Goal: Task Accomplishment & Management: Manage account settings

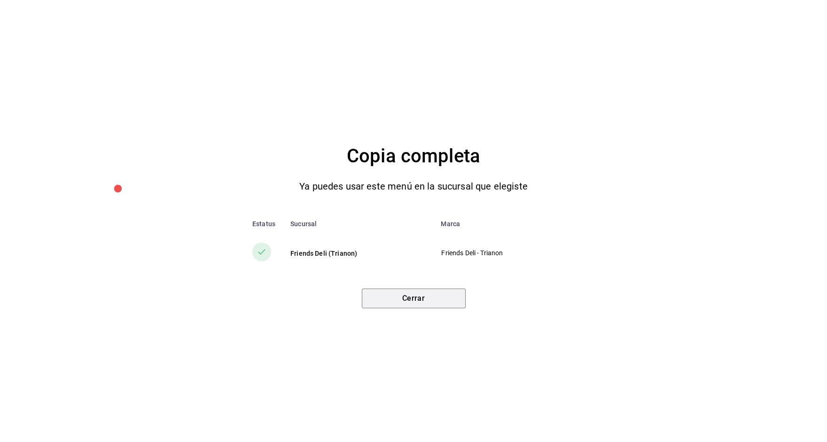
click at [411, 293] on button "Cerrar" at bounding box center [414, 299] width 104 height 20
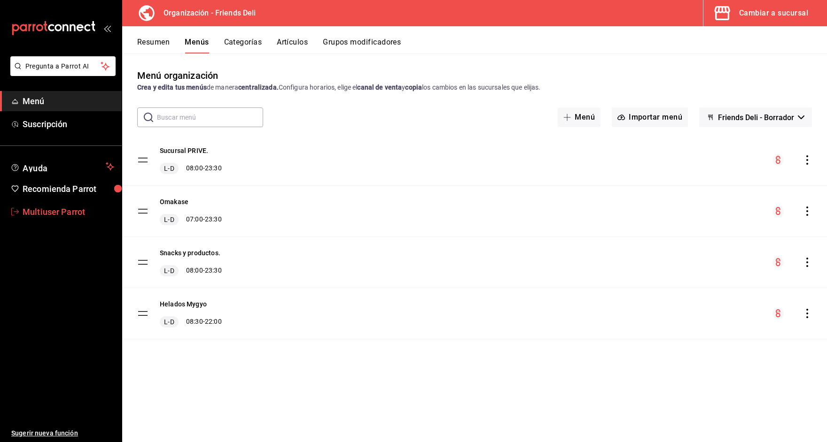
click at [77, 218] on link "Multiuser Parrot" at bounding box center [61, 212] width 122 height 20
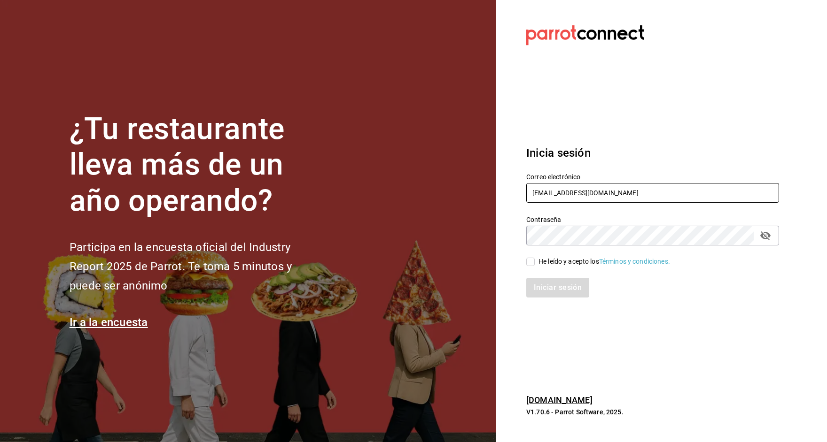
click at [579, 196] on input "multiuser@friends.com" at bounding box center [652, 193] width 253 height 20
paste input "cafemoretto@veracruz.com Parr0tConnec7"
click at [645, 195] on input "cafemoretto@veracruz.com Parr0tConnec7" at bounding box center [652, 193] width 253 height 20
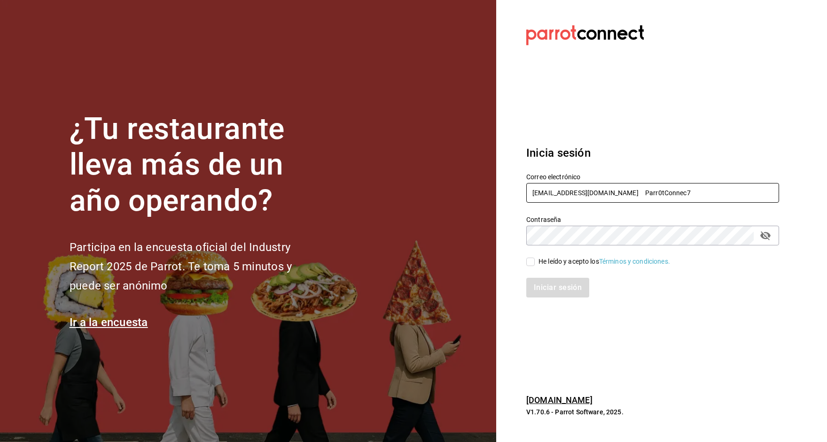
click at [645, 195] on input "cafemoretto@veracruz.com Parr0tConnec7" at bounding box center [652, 193] width 253 height 20
type input "cafemoretto@veracruz.com"
click at [568, 257] on div "He leído y acepto los Términos y condiciones." at bounding box center [652, 262] width 253 height 10
click at [554, 261] on div "He leído y acepto los Términos y condiciones." at bounding box center [604, 262] width 132 height 10
click at [534, 261] on input "He leído y acepto los Términos y condiciones." at bounding box center [530, 262] width 8 height 8
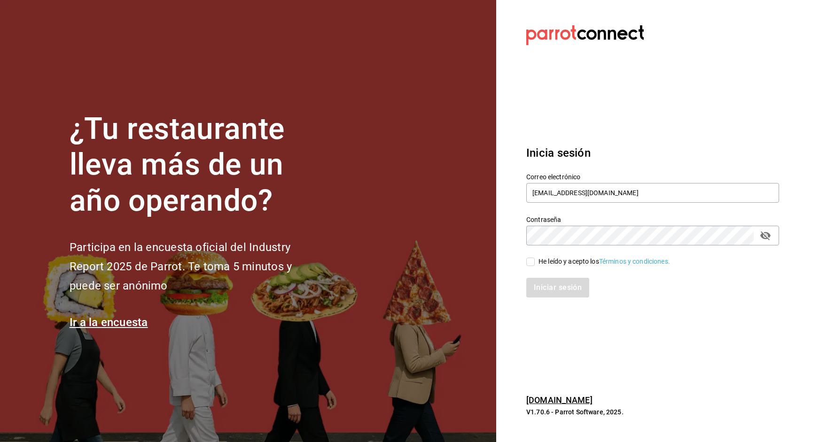
checkbox input "true"
click at [553, 288] on button "Iniciar sesión" at bounding box center [558, 288] width 64 height 20
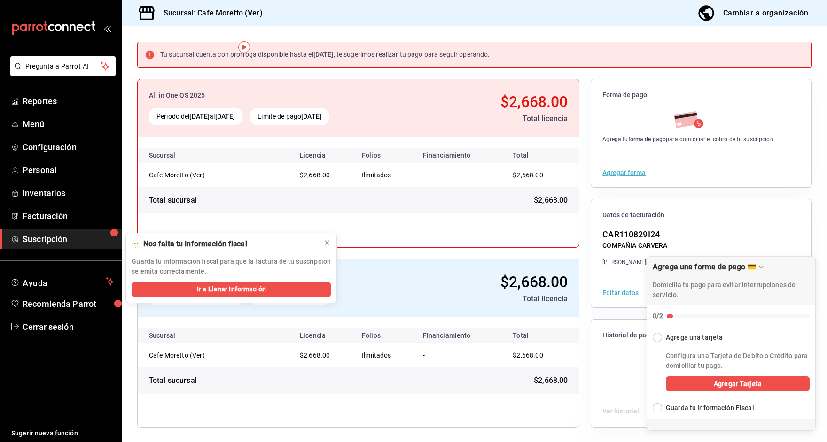
scroll to position [1, 0]
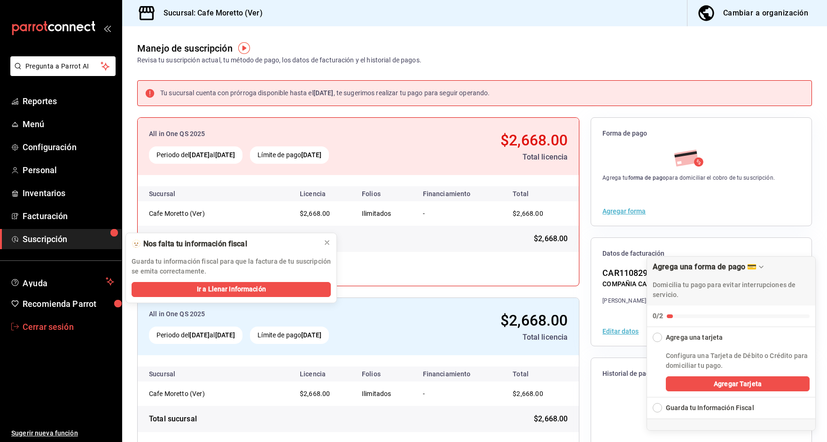
click at [61, 328] on span "Cerrar sesión" at bounding box center [69, 327] width 92 height 13
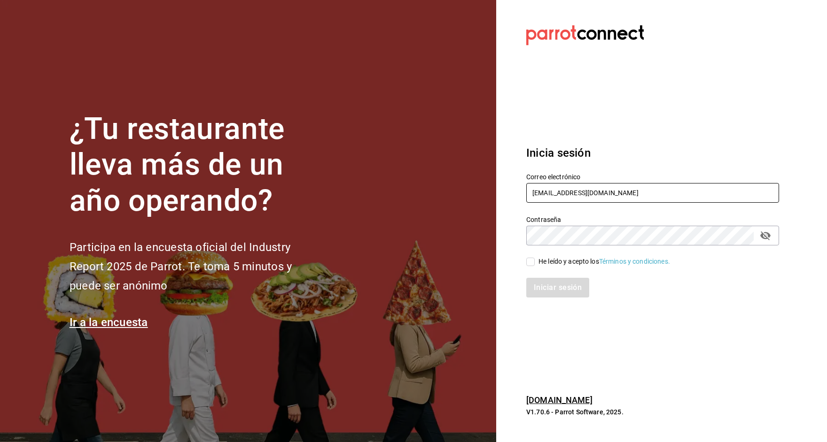
click at [564, 198] on input "cafemoretto@veracruz.com" at bounding box center [652, 193] width 253 height 20
click at [557, 188] on input "cafemoretto@veracruz.com" at bounding box center [652, 193] width 253 height 20
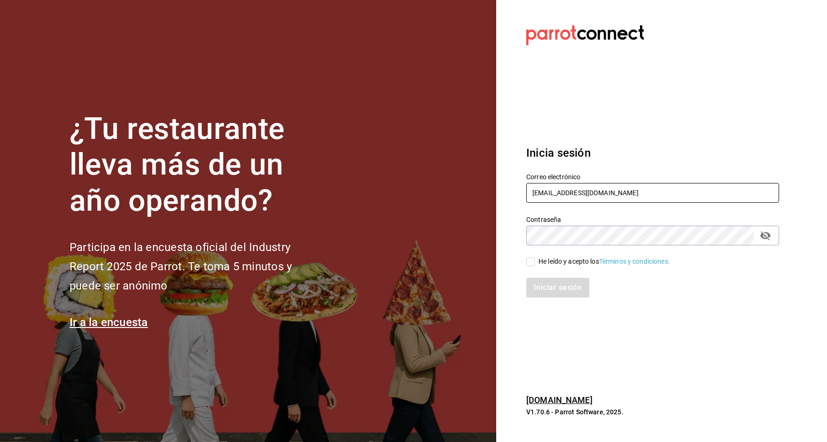
click at [557, 188] on input "cafemoretto@veracruz.com" at bounding box center [652, 193] width 253 height 20
drag, startPoint x: 599, startPoint y: 194, endPoint x: 515, endPoint y: 193, distance: 83.6
click at [515, 193] on div "Correo electrónico maria" at bounding box center [647, 183] width 264 height 43
paste input "bonita@mty.com Parr0tConnec7"
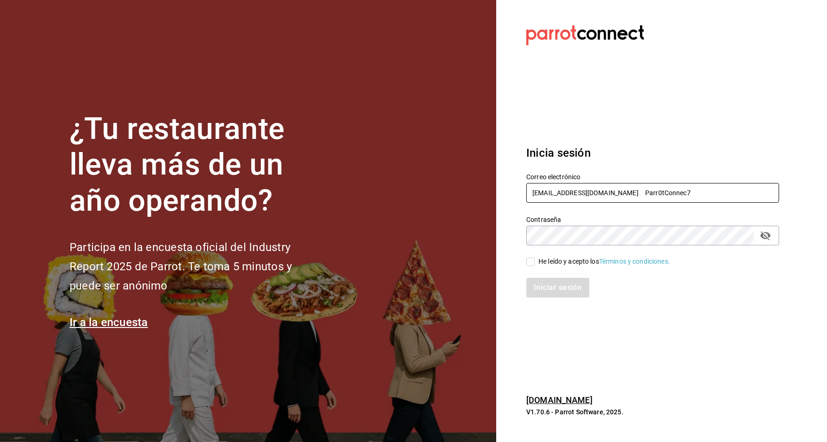
click at [631, 190] on input "mariabonita@mty.com Parr0tConnec7" at bounding box center [652, 193] width 253 height 20
type input "mariabonita@mty.com"
drag, startPoint x: 550, startPoint y: 261, endPoint x: 550, endPoint y: 268, distance: 7.5
click at [550, 261] on div "He leído y acepto los Términos y condiciones." at bounding box center [604, 262] width 132 height 10
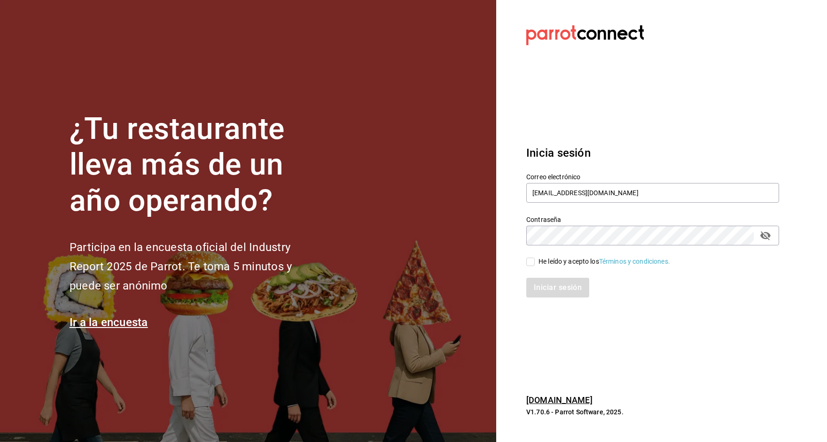
click at [534, 261] on input "He leído y acepto los Términos y condiciones." at bounding box center [530, 262] width 8 height 8
checkbox input "true"
click at [550, 286] on button "Iniciar sesión" at bounding box center [558, 288] width 64 height 20
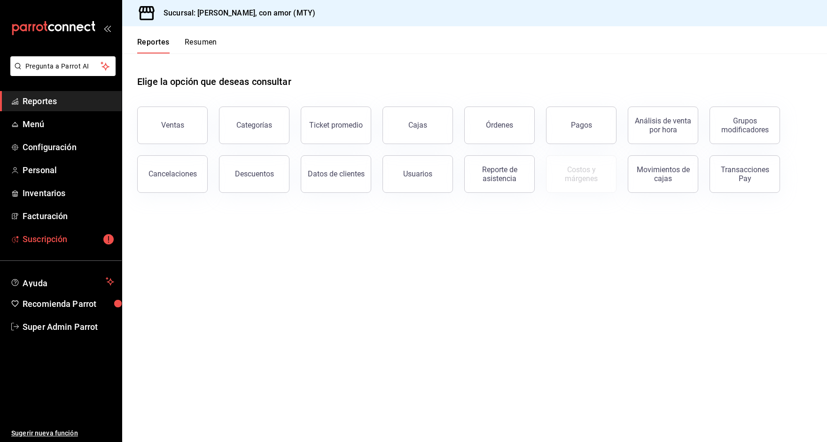
click at [58, 244] on span "Suscripción" at bounding box center [69, 239] width 92 height 13
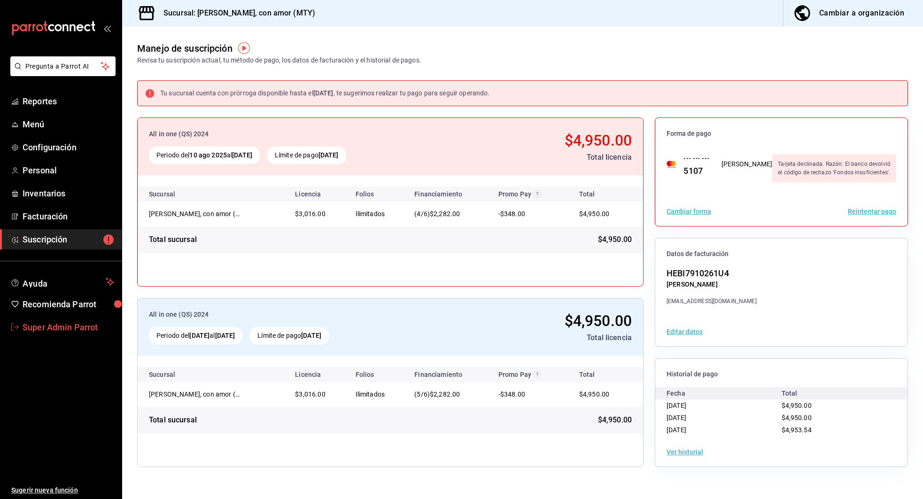
click at [55, 323] on span "Super Admin Parrot" at bounding box center [69, 327] width 92 height 13
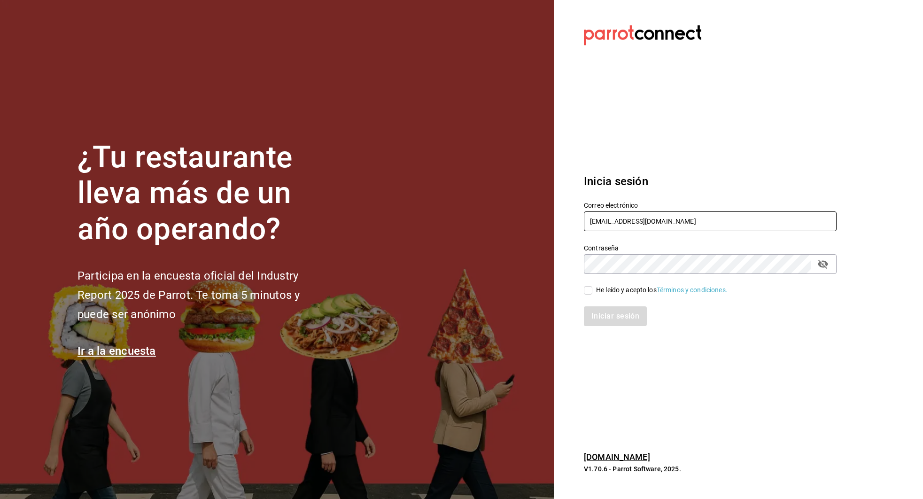
click at [623, 223] on input "mariabonita@mty.com" at bounding box center [710, 221] width 253 height 20
type input "[EMAIL_ADDRESS][DOMAIN_NAME]"
click at [605, 285] on div "He leído y acepto los Términos y condiciones." at bounding box center [662, 290] width 132 height 10
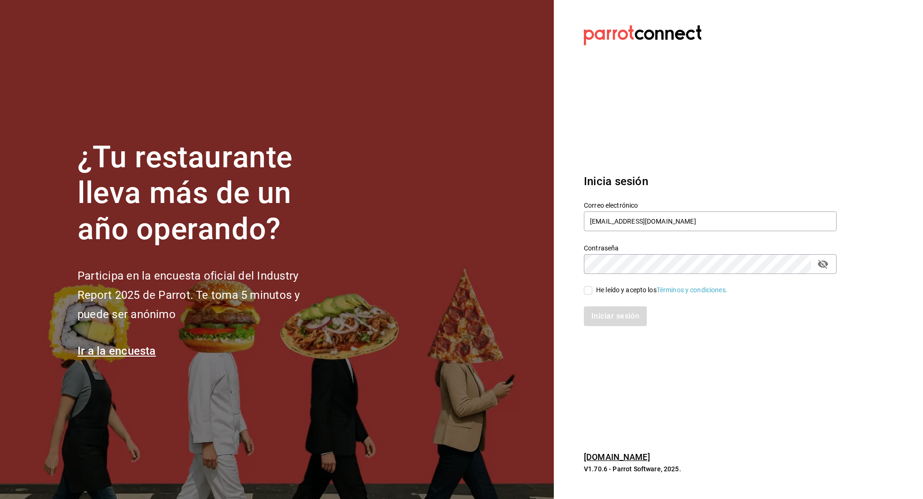
click at [592, 286] on input "He leído y acepto los Términos y condiciones." at bounding box center [588, 290] width 8 height 8
checkbox input "true"
click at [604, 321] on button "Iniciar sesión" at bounding box center [616, 316] width 64 height 20
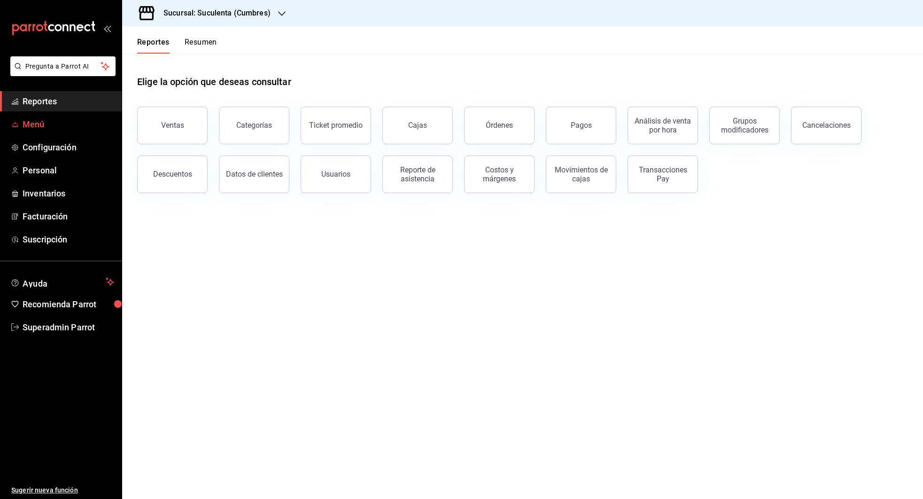
click at [26, 116] on link "Menú" at bounding box center [61, 124] width 122 height 20
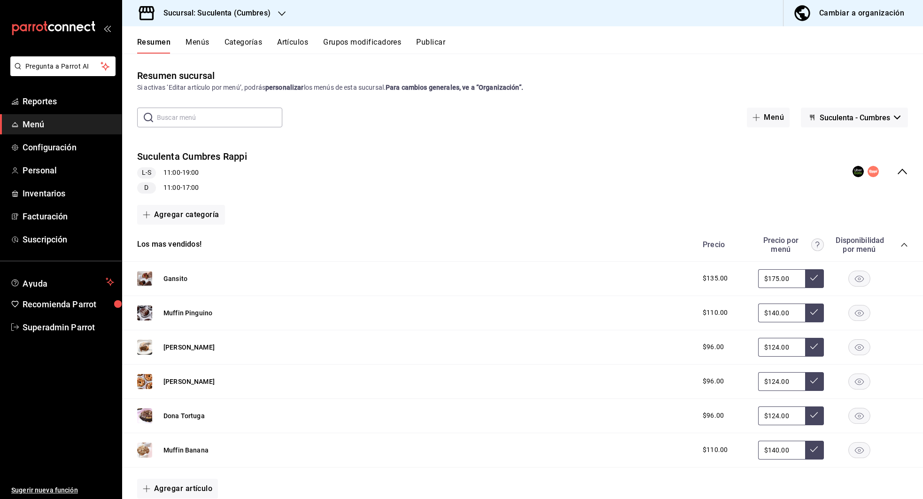
click at [901, 170] on icon "collapse-menu-row" at bounding box center [902, 172] width 9 height 6
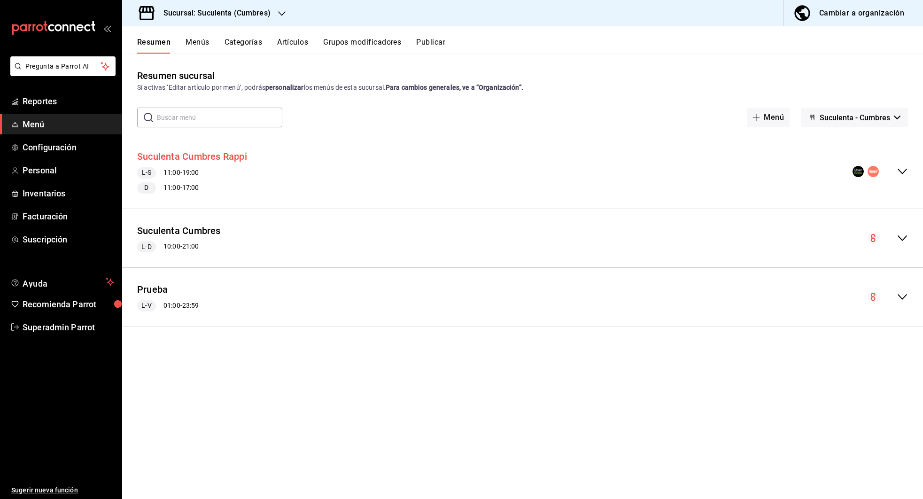
click at [200, 157] on button "Suculenta Cumbres Rappi" at bounding box center [192, 157] width 110 height 14
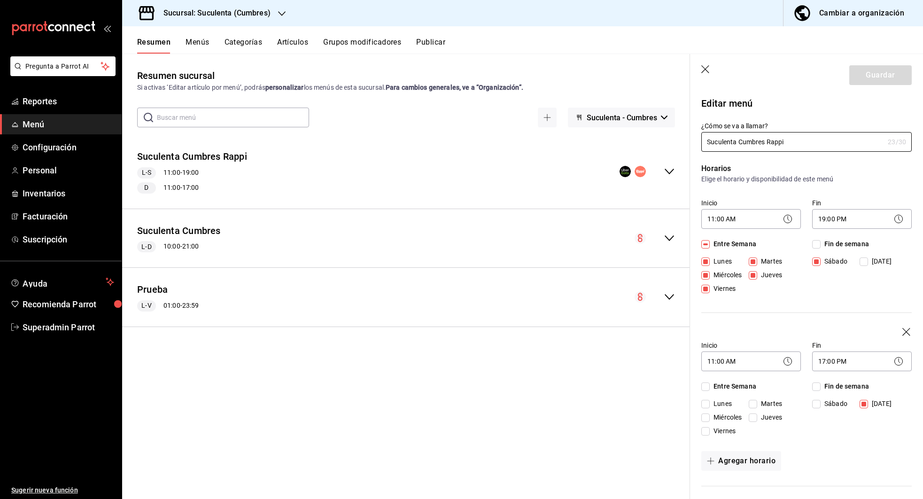
drag, startPoint x: 796, startPoint y: 140, endPoint x: 683, endPoint y: 141, distance: 112.7
click at [682, 143] on main "Resumen sucursal Si activas ‘Editar artículo por menú’, podrás personalizar los…" at bounding box center [522, 276] width 801 height 445
type input "Suculenta Delivery"
click at [878, 73] on button "Guardar" at bounding box center [880, 75] width 62 height 20
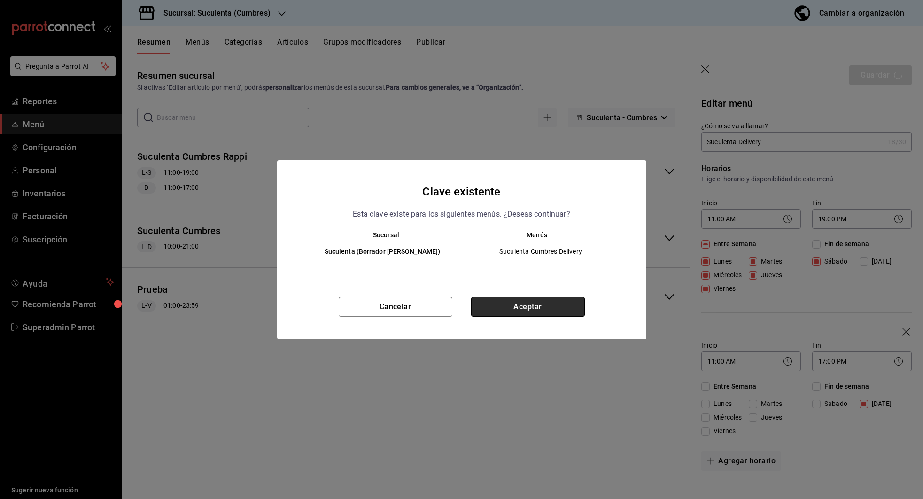
click at [522, 304] on button "Aceptar" at bounding box center [528, 307] width 114 height 20
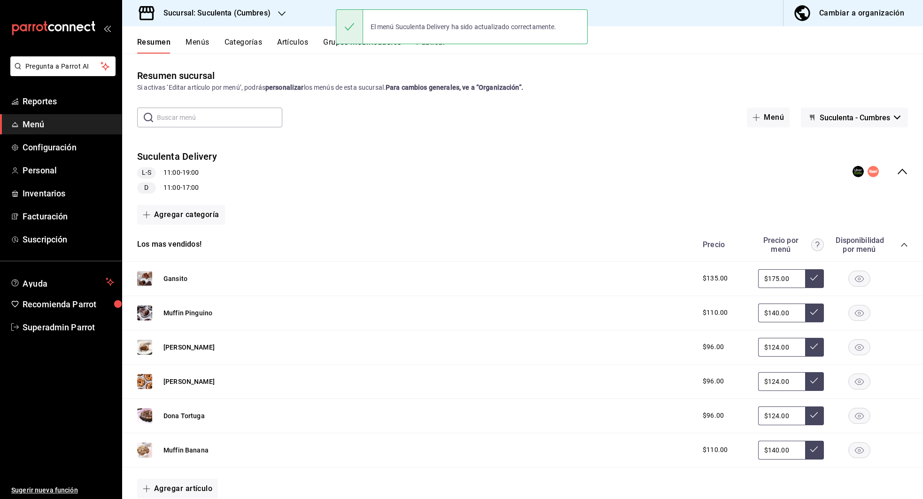
click at [200, 42] on button "Menús" at bounding box center [197, 46] width 23 height 16
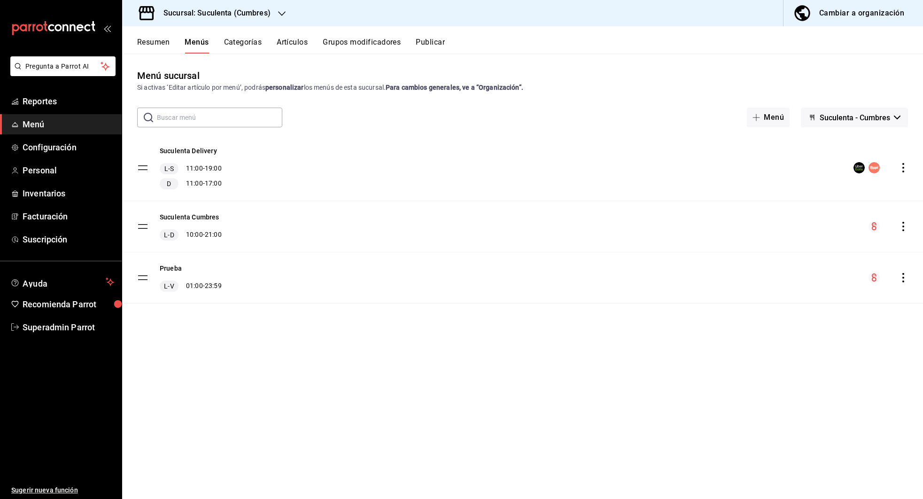
click at [906, 163] on icon "actions" at bounding box center [902, 167] width 9 height 9
click at [665, 159] on div at bounding box center [461, 249] width 923 height 499
click at [426, 43] on button "Publicar" at bounding box center [430, 46] width 29 height 16
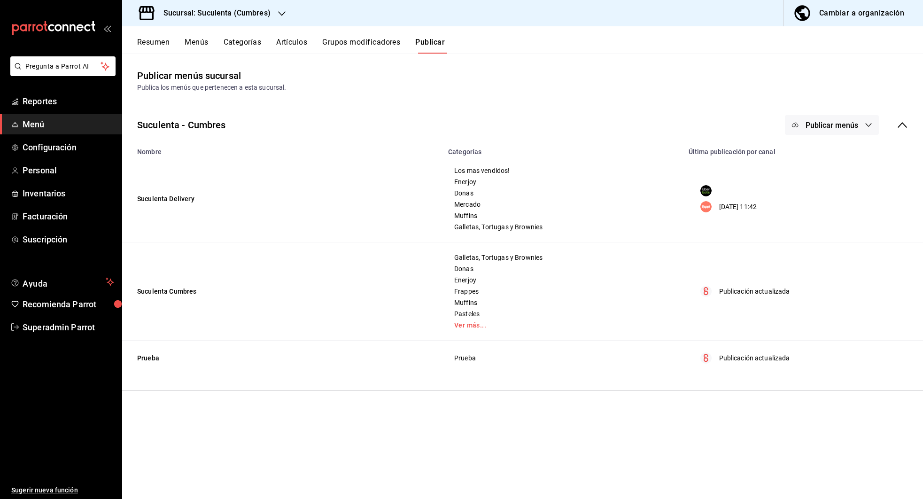
click at [848, 124] on span "Publicar menús" at bounding box center [832, 125] width 53 height 9
click at [837, 154] on span "Uber Eats" at bounding box center [845, 156] width 45 height 10
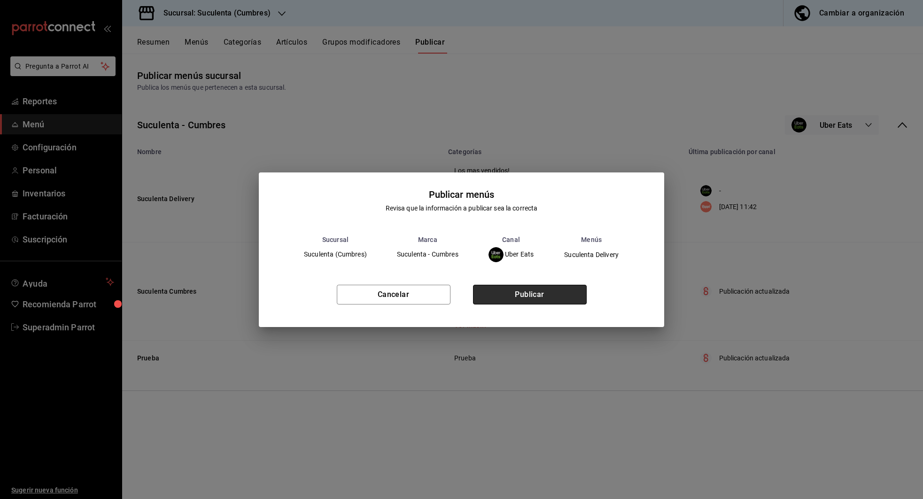
click at [539, 294] on button "Publicar" at bounding box center [530, 295] width 114 height 20
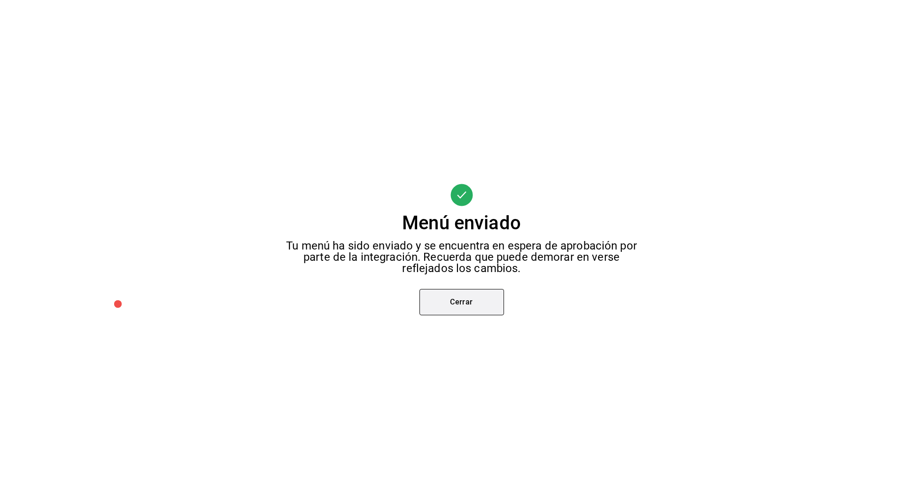
click at [461, 298] on button "Cerrar" at bounding box center [461, 302] width 85 height 26
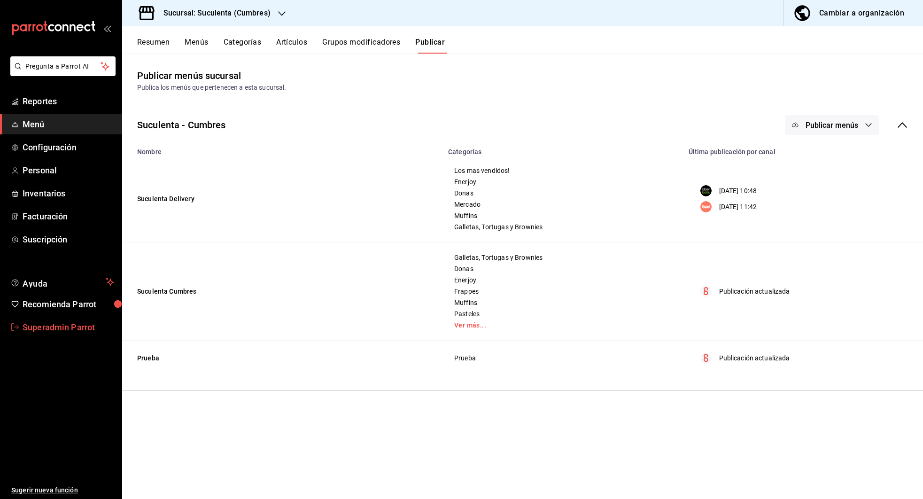
click at [58, 318] on link "Superadmin Parrot" at bounding box center [61, 327] width 122 height 20
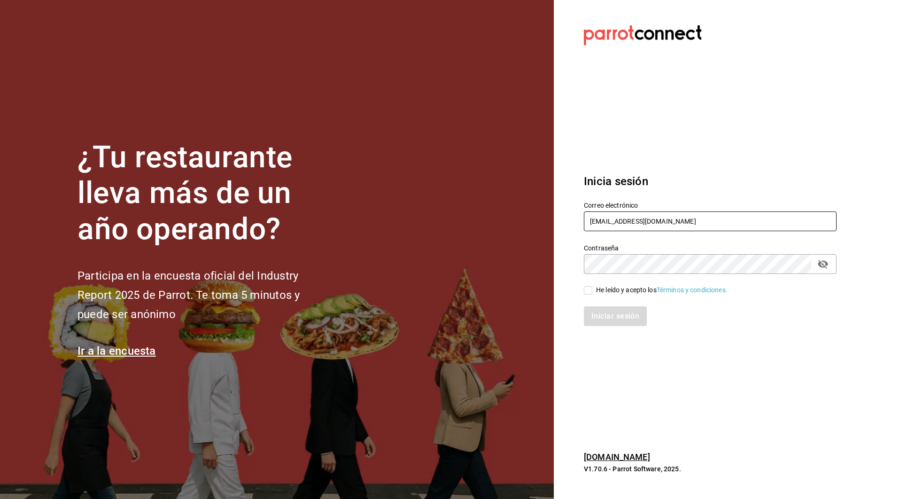
click at [601, 223] on input "multiusuario@suculenta.com" at bounding box center [710, 221] width 253 height 20
click at [678, 221] on input "multiusuario@suculenta.com" at bounding box center [710, 221] width 253 height 20
drag, startPoint x: 678, startPoint y: 221, endPoint x: 593, endPoint y: 221, distance: 84.5
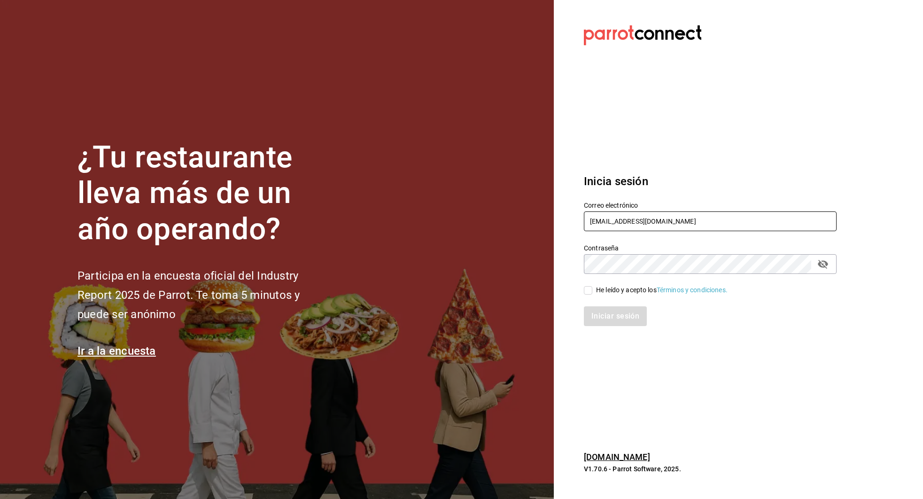
click at [593, 221] on input "multiusuario@suculenta.com" at bounding box center [710, 221] width 253 height 20
type input "pibil@militar.com"
click at [599, 291] on div "He leído y acepto los Términos y condiciones." at bounding box center [662, 290] width 132 height 10
click at [592, 291] on input "He leído y acepto los Términos y condiciones." at bounding box center [588, 290] width 8 height 8
checkbox input "true"
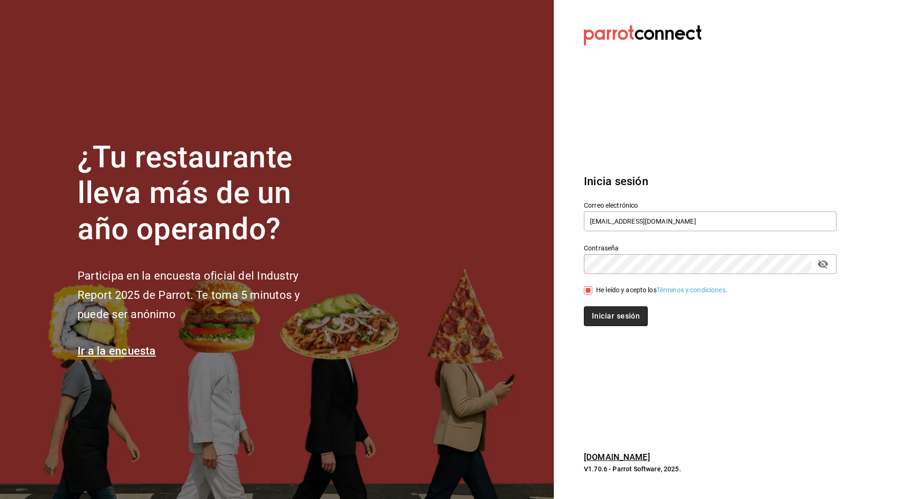
click at [593, 325] on button "Iniciar sesión" at bounding box center [616, 316] width 64 height 20
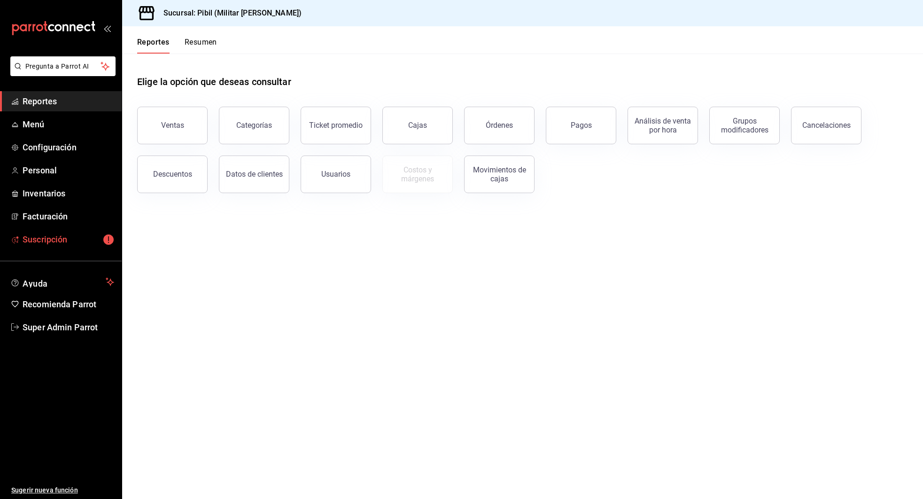
click at [42, 240] on span "Suscripción" at bounding box center [69, 239] width 92 height 13
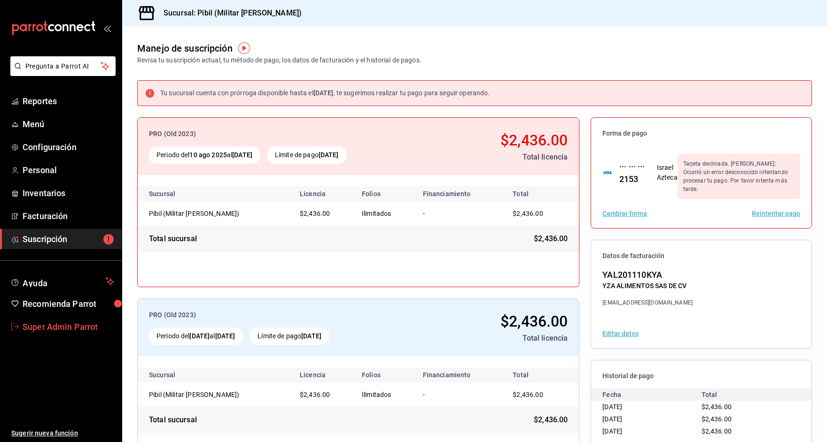
click at [56, 318] on link "Super Admin Parrot" at bounding box center [61, 327] width 122 height 20
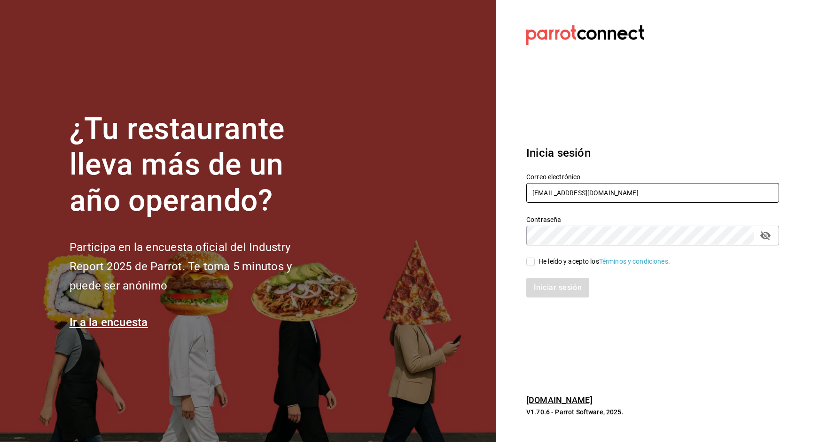
click at [535, 190] on input "[EMAIL_ADDRESS][DOMAIN_NAME]" at bounding box center [652, 193] width 253 height 20
type input "[EMAIL_ADDRESS][PERSON_NAME][DOMAIN_NAME]"
click at [547, 265] on div "He leído y acepto los Términos y condiciones." at bounding box center [604, 262] width 132 height 10
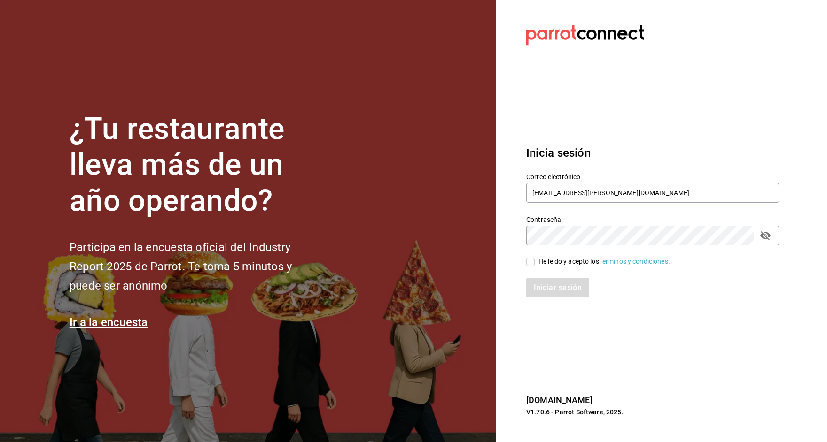
click at [534, 265] on input "He leído y acepto los Términos y condiciones." at bounding box center [530, 262] width 8 height 8
checkbox input "true"
click at [546, 293] on button "Iniciar sesión" at bounding box center [558, 288] width 64 height 20
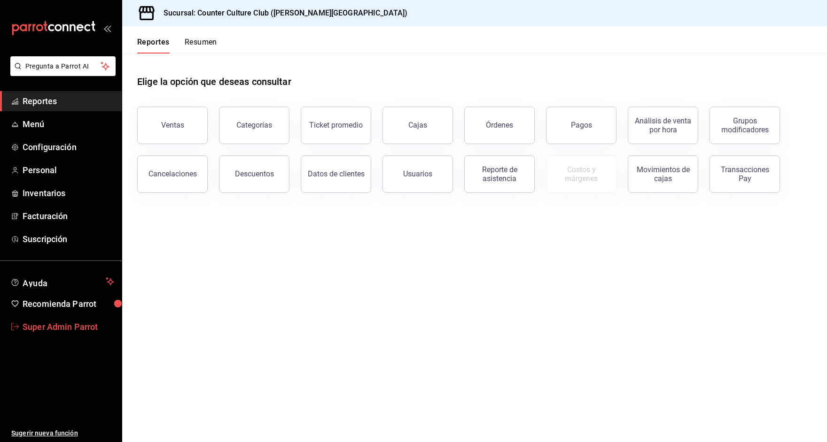
click at [75, 329] on span "Super Admin Parrot" at bounding box center [69, 327] width 92 height 13
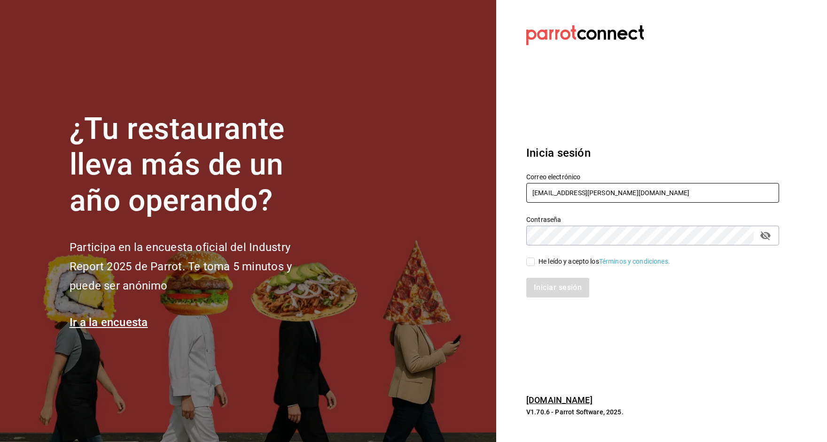
click at [546, 198] on input "[EMAIL_ADDRESS][PERSON_NAME][DOMAIN_NAME]" at bounding box center [652, 193] width 253 height 20
click at [546, 195] on input "counter@lomas.com" at bounding box center [652, 193] width 253 height 20
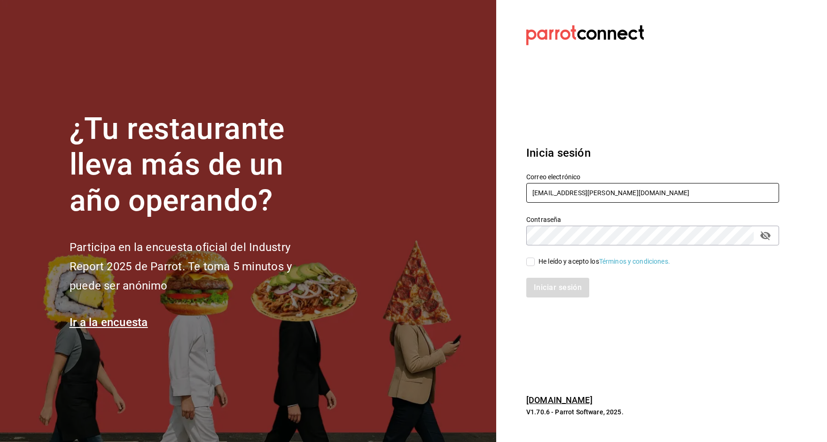
paste input "multiuser@haztujugo"
click at [760, 237] on icon "passwordField" at bounding box center [764, 235] width 11 height 11
type input "multiuser@haztujugo.com"
click at [529, 264] on input "He leído y acepto los Términos y condiciones." at bounding box center [530, 262] width 8 height 8
checkbox input "true"
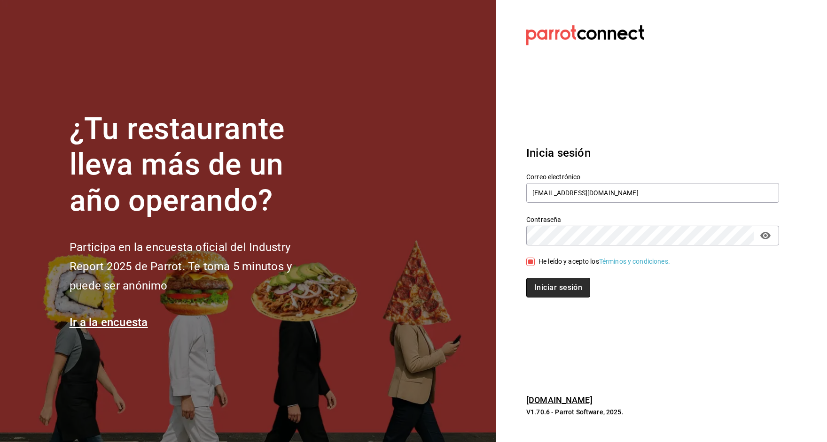
click at [540, 292] on button "Iniciar sesión" at bounding box center [558, 288] width 64 height 20
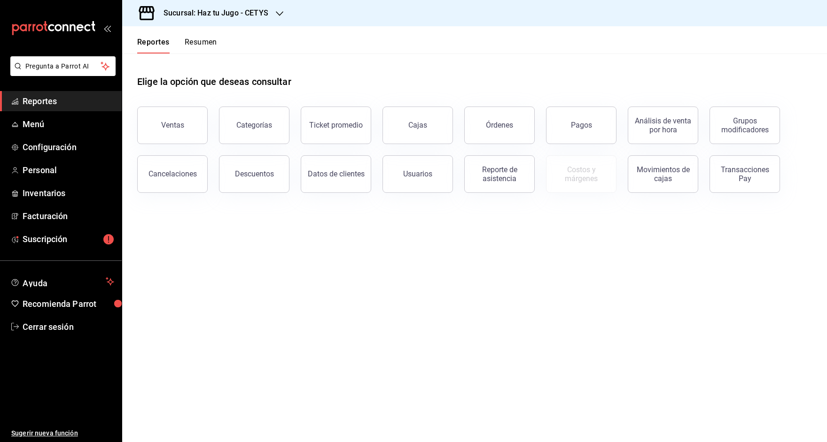
click at [260, 13] on h3 "Sucursal: Haz tu Jugo - CETYS" at bounding box center [212, 13] width 112 height 11
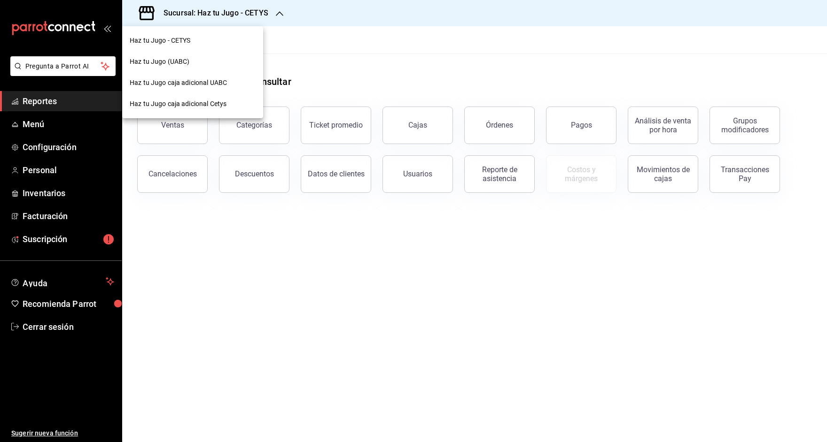
click at [165, 85] on span "Haz tu Jugo caja adicional UABC" at bounding box center [178, 83] width 97 height 10
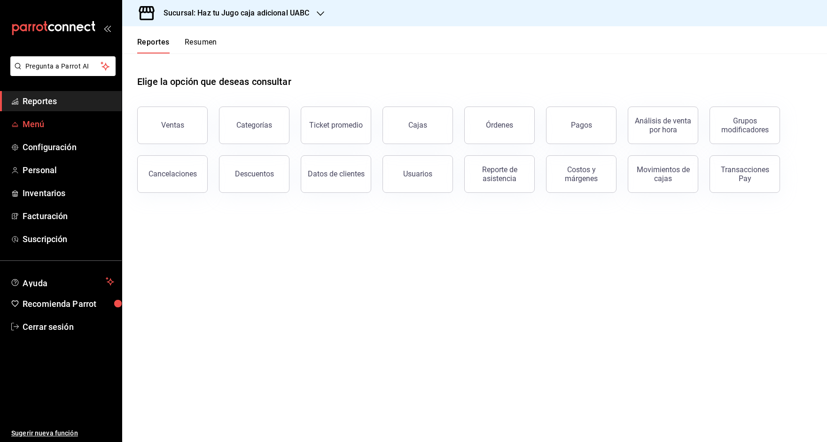
click at [69, 130] on span "Menú" at bounding box center [69, 124] width 92 height 13
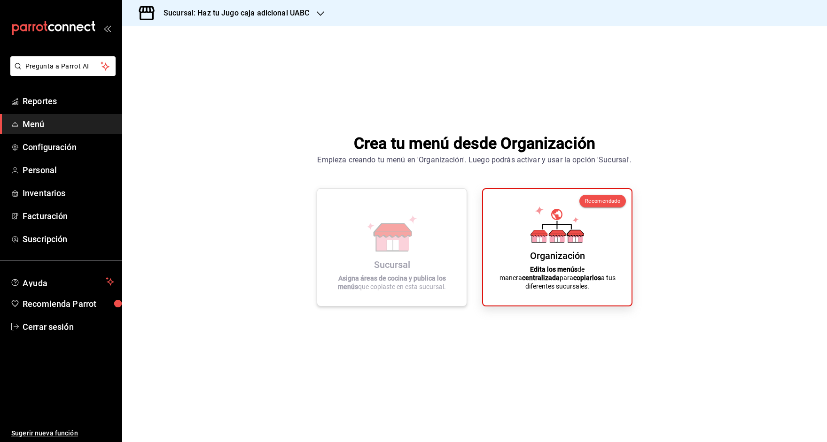
click at [403, 255] on div "Sucursal Asigna áreas de cocina y publica los menús que copiaste en esta sucurs…" at bounding box center [391, 247] width 127 height 102
click at [281, 11] on h3 "Sucursal: Haz tu Jugo caja adicional UABC" at bounding box center [232, 13] width 153 height 11
